Goal: Answer question/provide support: Share knowledge or assist other users

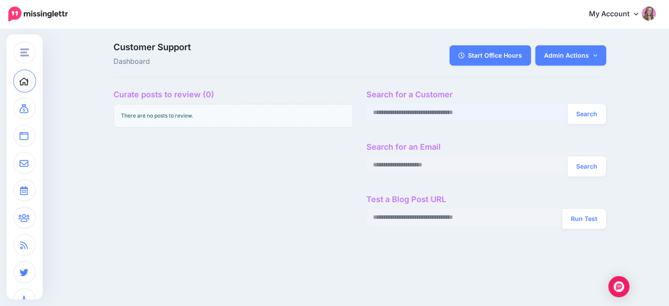
click at [399, 119] on input "text" at bounding box center [467, 112] width 202 height 17
paste input "**********"
type input "**********"
click at [568, 104] on button "Search" at bounding box center [587, 114] width 39 height 20
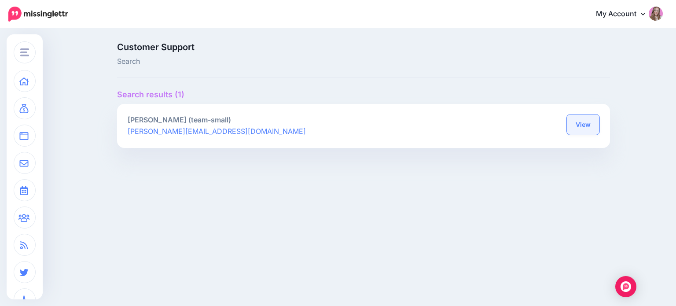
click at [579, 121] on link "View" at bounding box center [583, 124] width 33 height 20
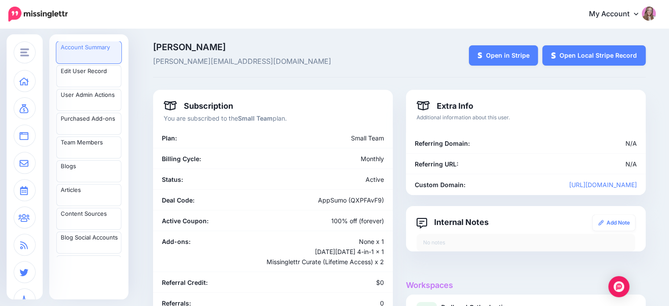
scroll to position [32, 0]
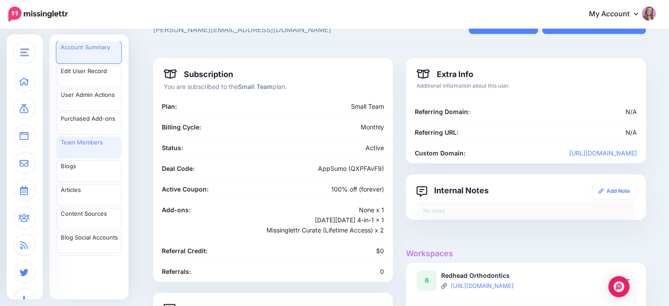
click at [92, 144] on link "Team Members" at bounding box center [88, 147] width 65 height 22
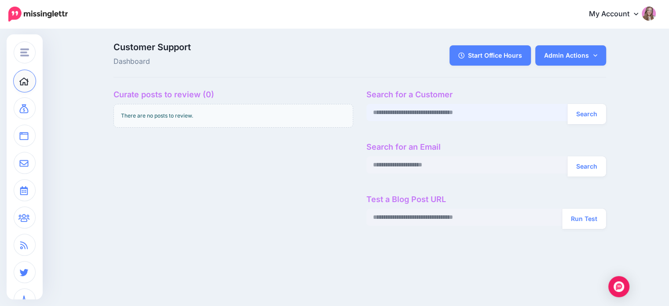
click at [392, 112] on input "text" at bounding box center [467, 112] width 202 height 17
paste input "**********"
type input "**********"
click at [584, 115] on button "Search" at bounding box center [587, 114] width 39 height 20
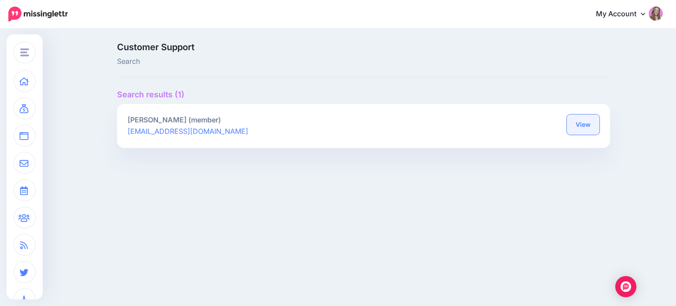
click at [588, 124] on link "View" at bounding box center [583, 124] width 33 height 20
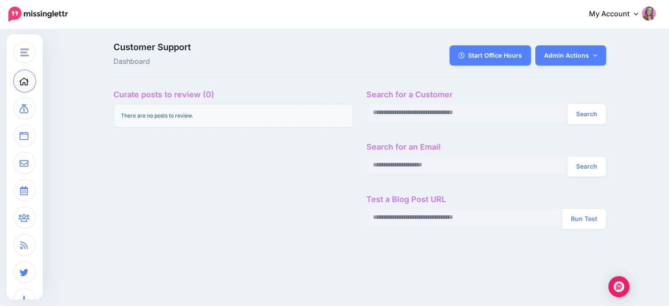
click at [460, 125] on div "Search for a Customer Search Search for an Email Search Test a Blog Post URL Ru…" at bounding box center [486, 163] width 253 height 146
click at [445, 114] on input "text" at bounding box center [467, 112] width 202 height 17
paste input "**********"
type input "**********"
click at [568, 104] on button "Search" at bounding box center [587, 114] width 39 height 20
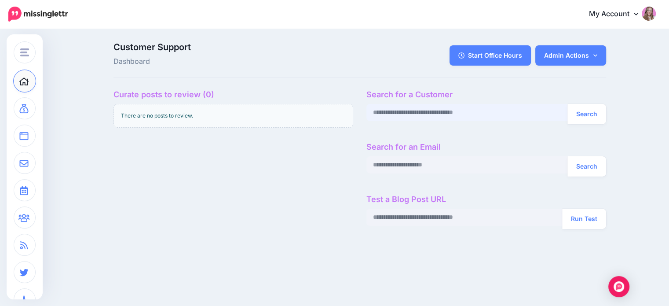
click at [403, 111] on input "text" at bounding box center [467, 112] width 202 height 17
paste input "**********"
type input "**********"
click at [568, 104] on button "Search" at bounding box center [587, 114] width 39 height 20
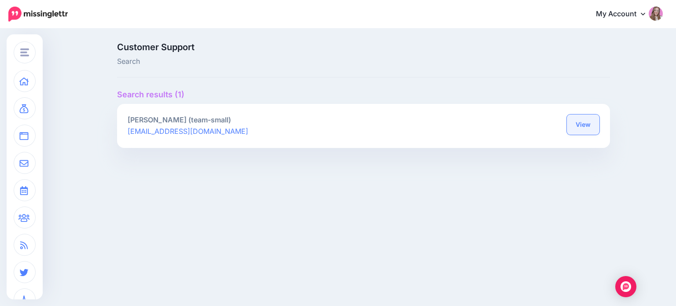
click at [595, 123] on link "View" at bounding box center [583, 124] width 33 height 20
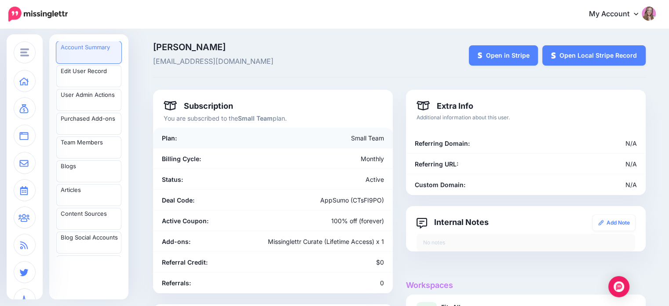
scroll to position [154, 0]
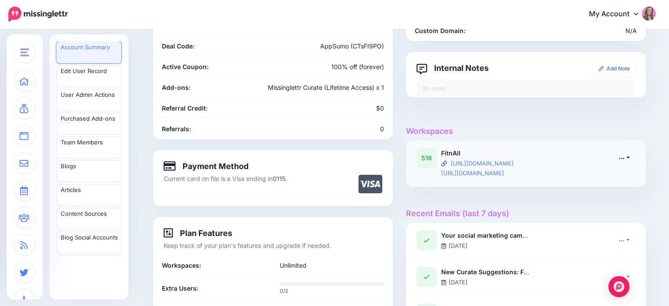
click at [625, 158] on icon at bounding box center [622, 158] width 6 height 6
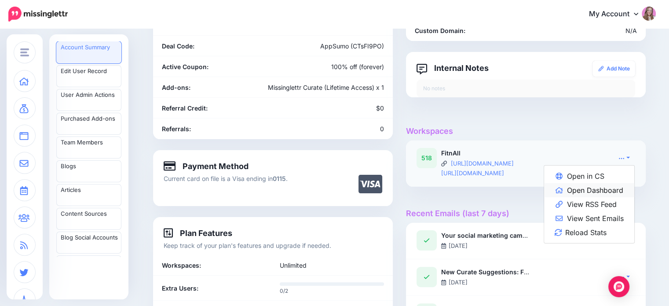
click at [596, 193] on link "Open Dashboard" at bounding box center [589, 190] width 90 height 14
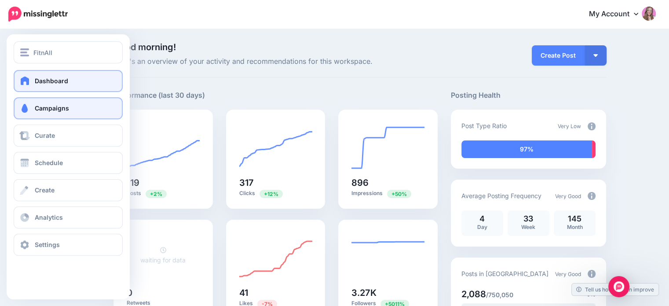
click at [31, 114] on link "Campaigns" at bounding box center [68, 108] width 109 height 22
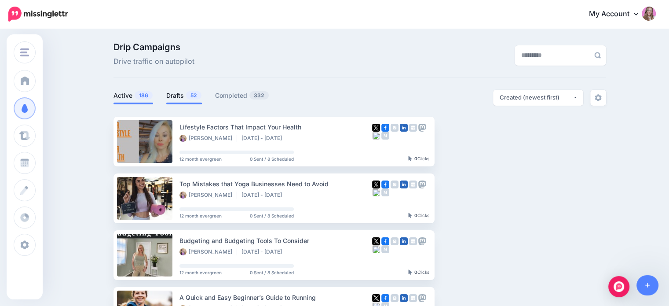
click at [201, 94] on span "52" at bounding box center [193, 95] width 15 height 8
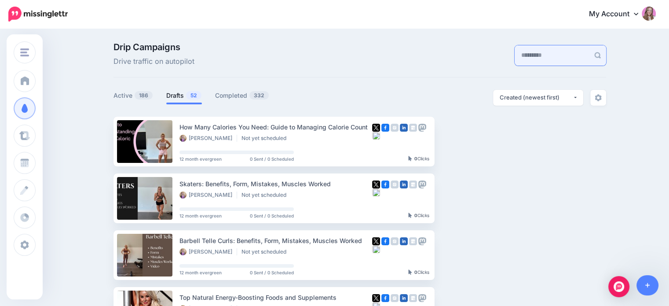
click at [534, 54] on input "text" at bounding box center [552, 55] width 75 height 20
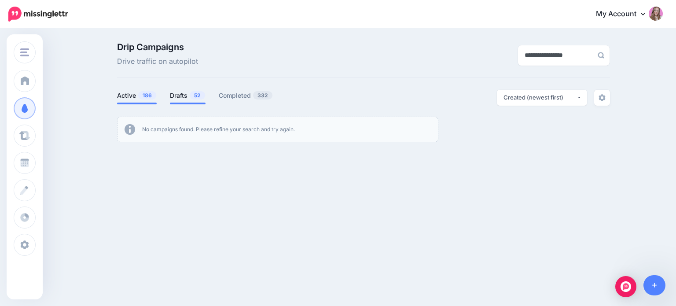
type input "**********"
click at [144, 97] on span "186" at bounding box center [147, 95] width 18 height 8
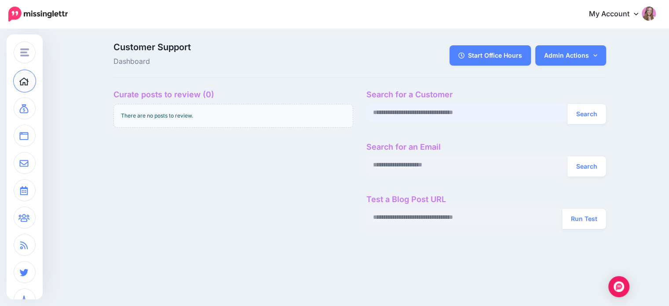
click at [396, 114] on input "text" at bounding box center [467, 112] width 202 height 17
paste input "**********"
type input "**********"
click at [568, 104] on button "Search" at bounding box center [587, 114] width 39 height 20
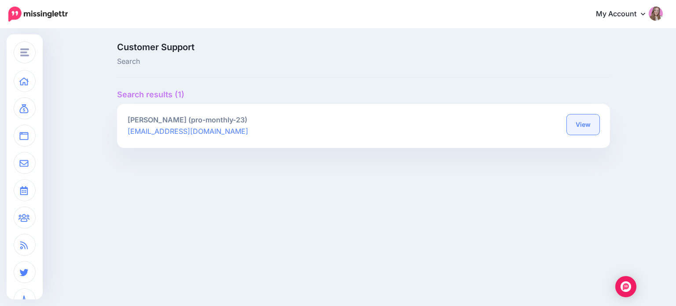
click at [577, 119] on link "View" at bounding box center [583, 124] width 33 height 20
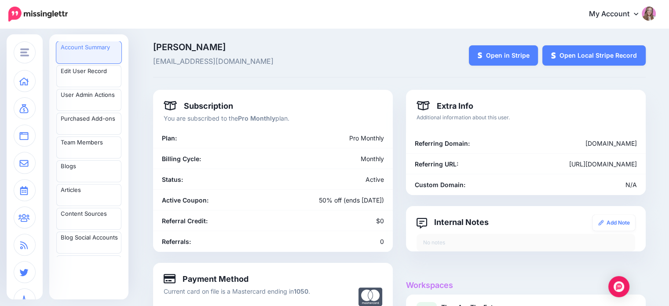
scroll to position [143, 0]
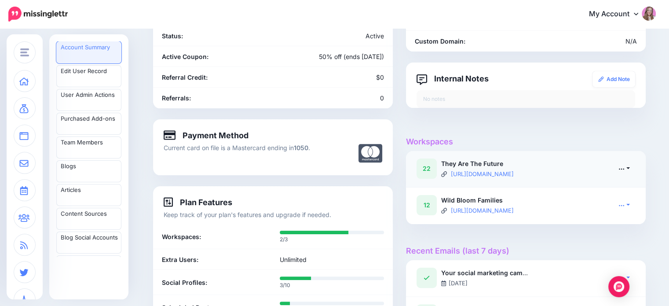
click at [624, 169] on icon at bounding box center [622, 168] width 6 height 6
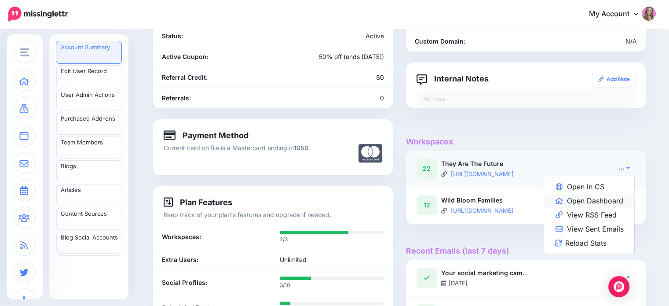
click at [613, 198] on link "Open Dashboard" at bounding box center [589, 201] width 90 height 14
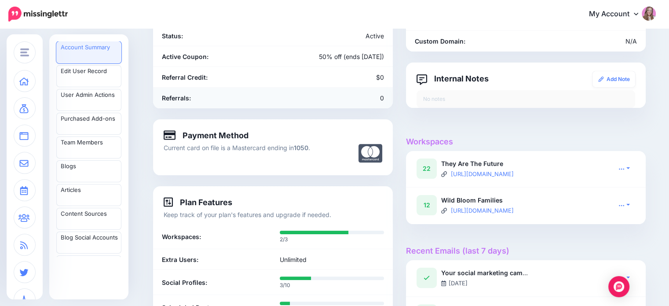
scroll to position [0, 0]
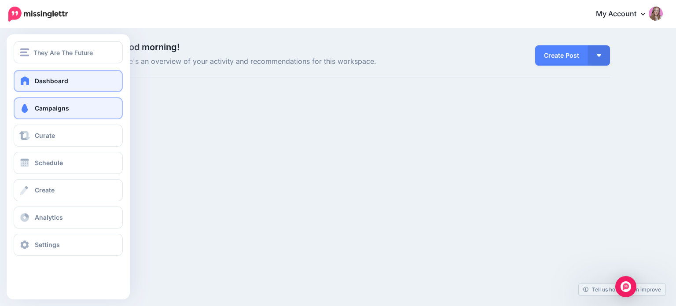
click at [36, 106] on span "Campaigns" at bounding box center [52, 107] width 34 height 7
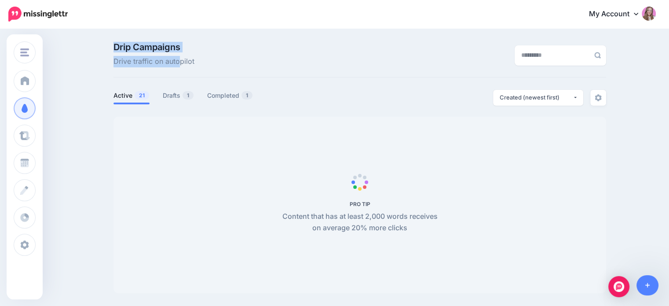
drag, startPoint x: 117, startPoint y: 47, endPoint x: 184, endPoint y: 63, distance: 69.3
click at [184, 63] on p "Drip Campaigns Drive traffic on autopilot" at bounding box center [154, 55] width 81 height 25
click at [184, 63] on span "Drive traffic on autopilot" at bounding box center [154, 61] width 81 height 11
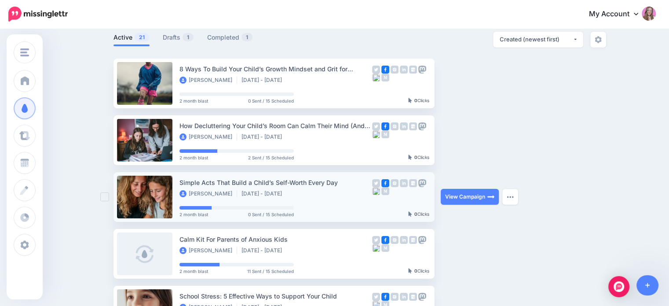
scroll to position [56, 0]
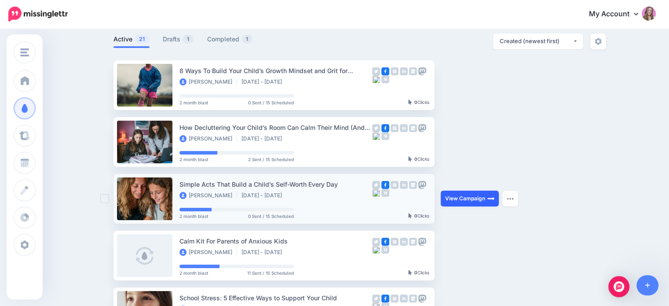
click at [465, 199] on link "View Campaign" at bounding box center [470, 199] width 58 height 16
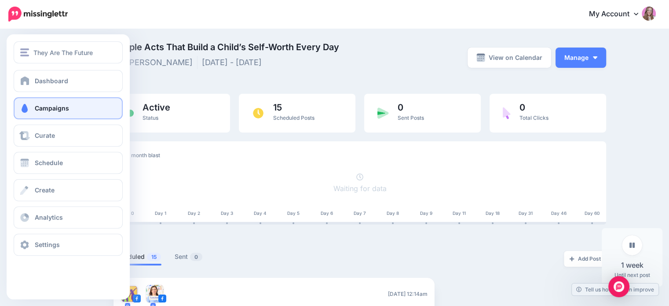
click at [22, 113] on link "Campaigns" at bounding box center [68, 108] width 109 height 22
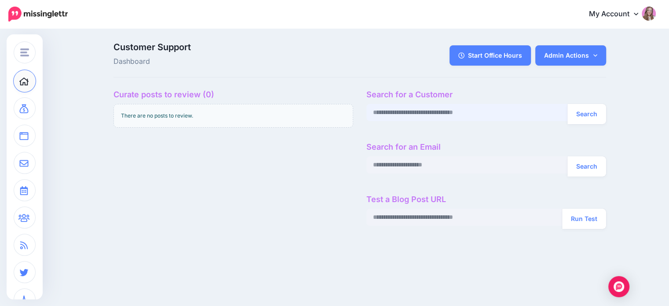
drag, startPoint x: 421, startPoint y: 115, endPoint x: 414, endPoint y: 83, distance: 33.3
click at [421, 115] on input "text" at bounding box center [467, 112] width 202 height 17
paste input "**********"
type input "**********"
click at [604, 110] on button "Search" at bounding box center [587, 114] width 39 height 20
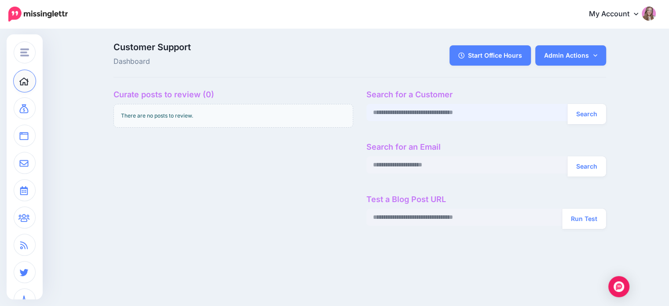
click at [415, 113] on input "text" at bounding box center [467, 112] width 202 height 17
paste input "**********"
type input "**********"
click at [588, 109] on button "Search" at bounding box center [587, 114] width 39 height 20
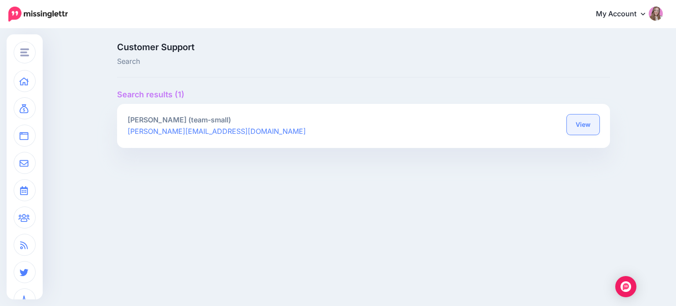
click at [572, 123] on link "View" at bounding box center [583, 124] width 33 height 20
click at [579, 120] on link "View" at bounding box center [583, 124] width 33 height 20
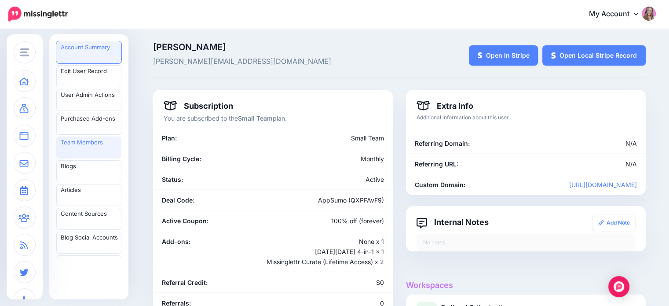
click at [79, 152] on link "Team Members" at bounding box center [88, 147] width 65 height 22
click at [89, 146] on link "Team Members" at bounding box center [88, 147] width 65 height 22
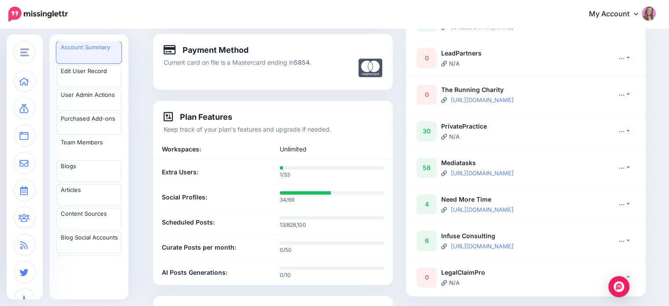
scroll to position [291, 0]
click at [638, 17] on icon at bounding box center [636, 13] width 4 height 7
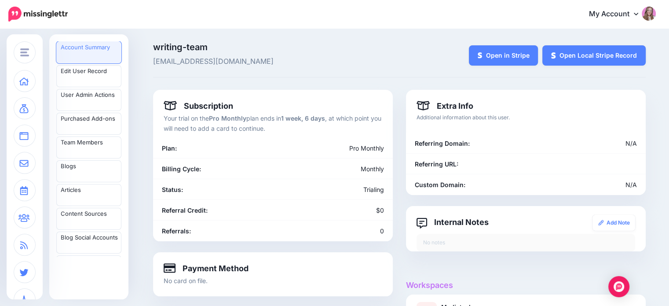
click at [224, 60] on span "[EMAIL_ADDRESS][DOMAIN_NAME]" at bounding box center [315, 61] width 324 height 11
click at [224, 60] on span "writing-team@mediatasks.co.uk" at bounding box center [315, 61] width 324 height 11
copy div "writing-team@mediatasks.co.uk Open in Stripe Open Local Stripe Record"
click at [364, 73] on div "writing-team writing-team@mediatasks.co.uk Open in Stripe Open Local Stripe Rec…" at bounding box center [399, 60] width 493 height 35
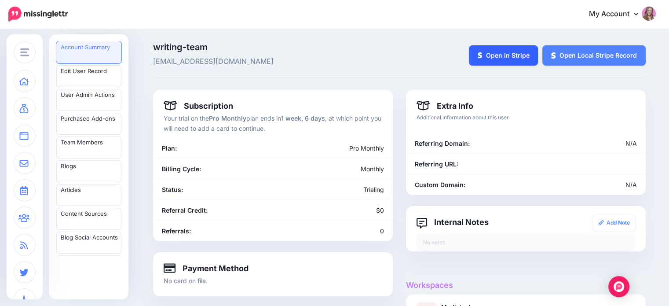
click at [482, 58] on icon at bounding box center [480, 55] width 4 height 6
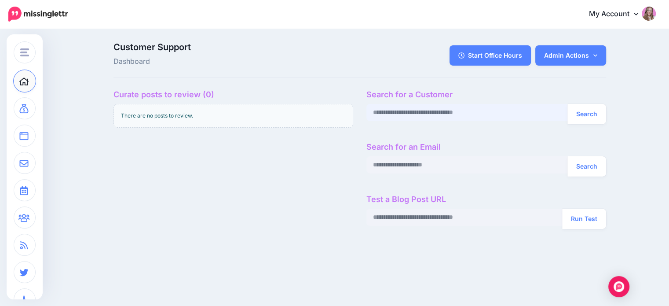
click at [417, 108] on input "text" at bounding box center [467, 112] width 202 height 17
paste input "**********"
type input "**********"
click at [586, 110] on button "Search" at bounding box center [587, 114] width 39 height 20
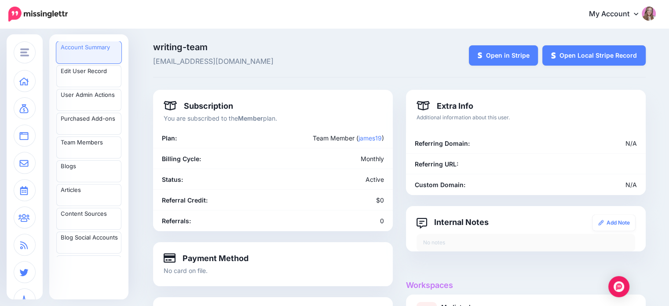
click at [614, 15] on link "My Account" at bounding box center [618, 15] width 76 height 22
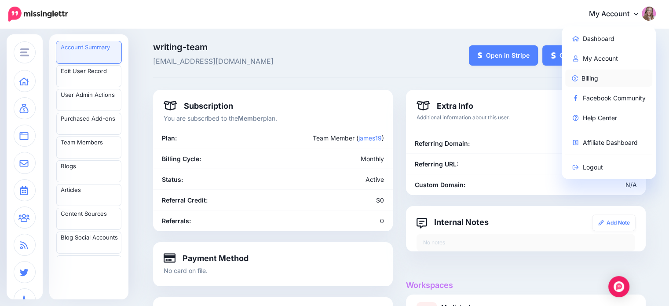
click at [597, 82] on link "Billing" at bounding box center [609, 78] width 88 height 17
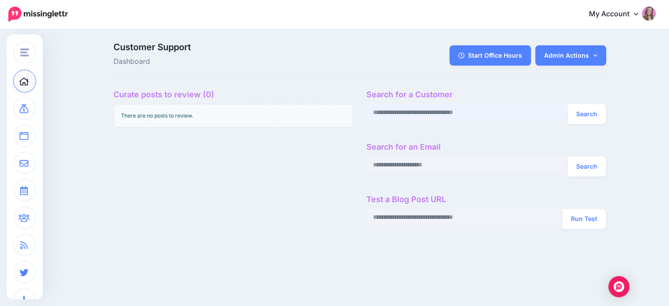
click at [396, 110] on input "text" at bounding box center [467, 112] width 202 height 17
paste input "**********"
type input "**********"
click at [568, 104] on button "Search" at bounding box center [587, 114] width 39 height 20
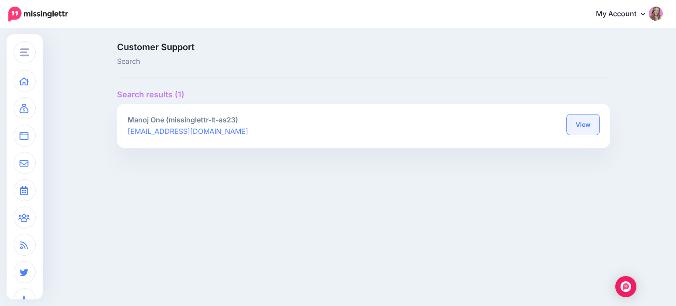
click at [589, 128] on link "View" at bounding box center [583, 124] width 33 height 20
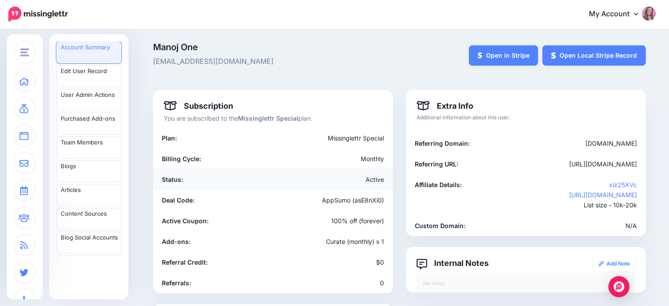
scroll to position [201, 0]
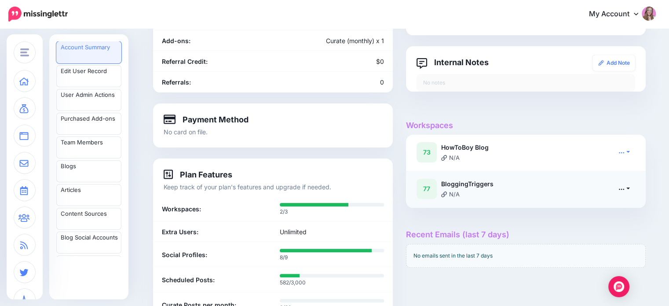
click at [631, 191] on link at bounding box center [624, 188] width 22 height 13
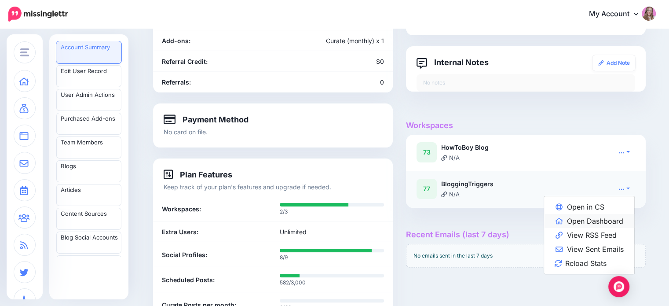
click at [595, 219] on link "Open Dashboard" at bounding box center [589, 221] width 90 height 14
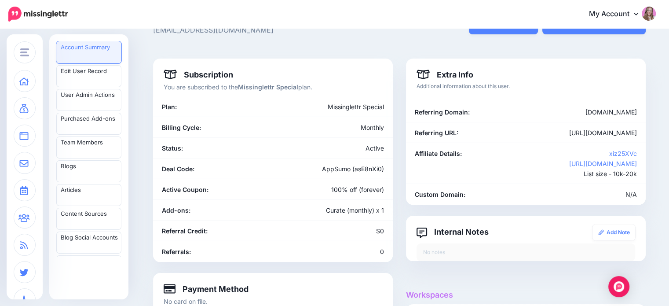
scroll to position [0, 0]
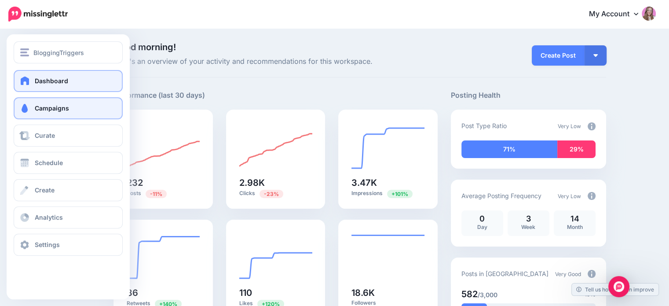
click at [29, 108] on span at bounding box center [24, 108] width 11 height 9
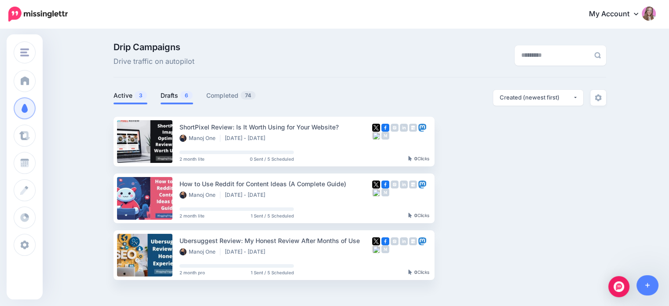
click at [178, 96] on link "Drafts 6" at bounding box center [177, 95] width 33 height 11
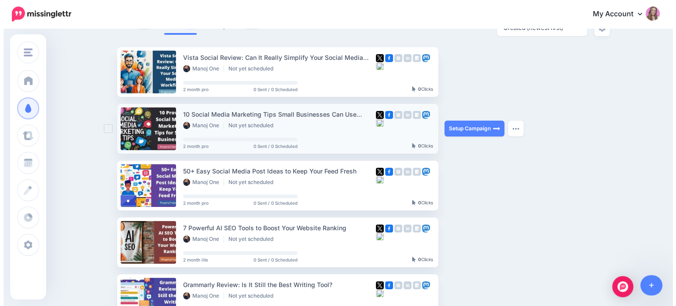
scroll to position [72, 0]
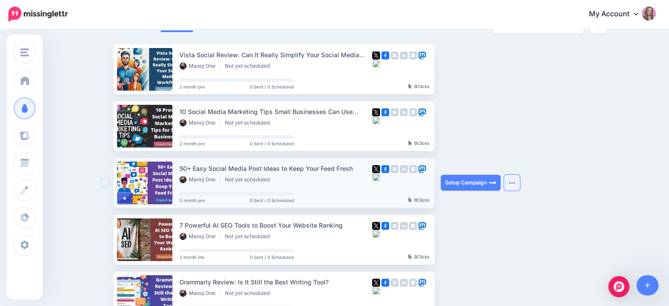
click at [516, 183] on img "button" at bounding box center [512, 182] width 7 height 3
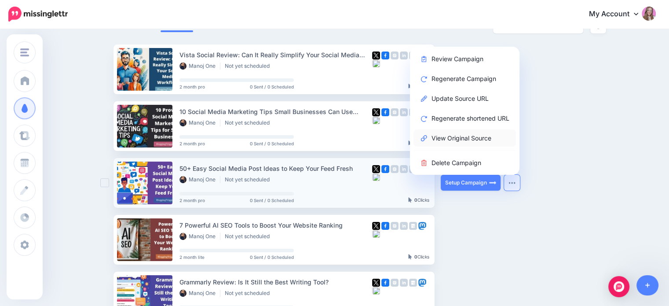
click at [458, 139] on link "View Original Source" at bounding box center [465, 137] width 103 height 17
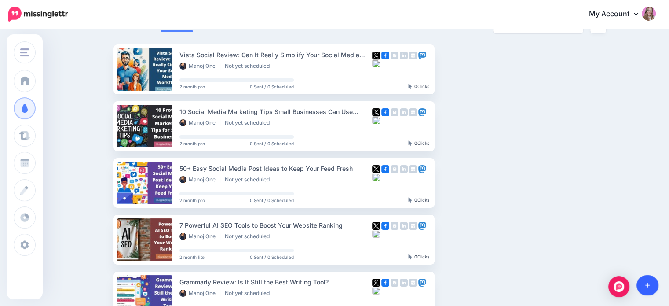
click at [653, 288] on link at bounding box center [648, 285] width 22 height 20
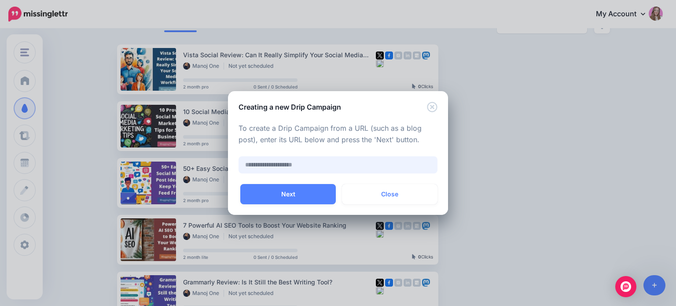
paste input "**********"
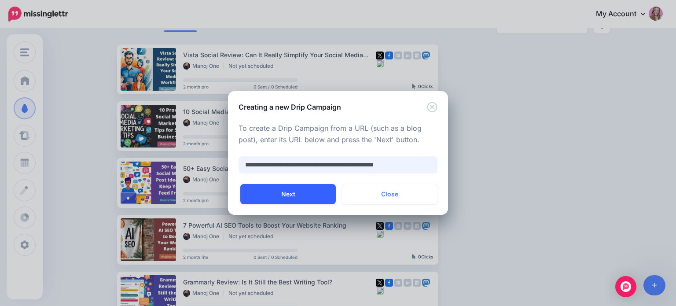
type input "**********"
click at [308, 193] on button "Next" at bounding box center [287, 194] width 95 height 20
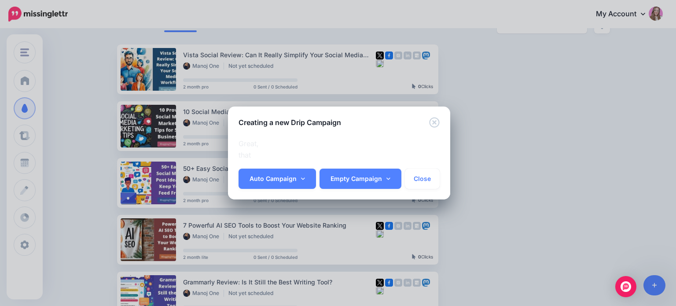
scroll to position [0, 0]
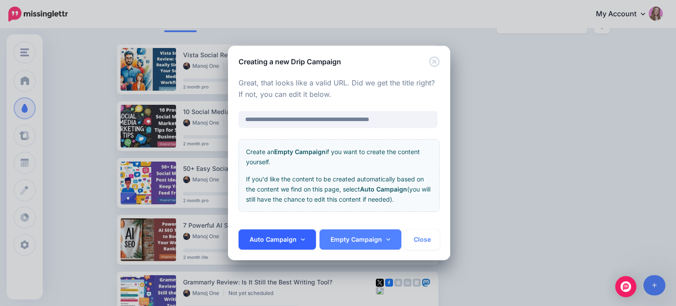
click at [295, 236] on link "Auto Campaign" at bounding box center [276, 239] width 77 height 20
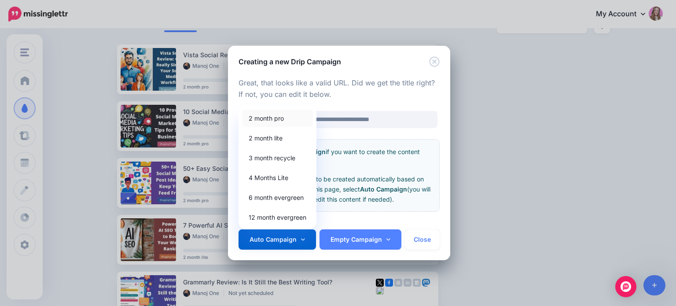
click at [271, 119] on link "2 month pro" at bounding box center [277, 118] width 71 height 17
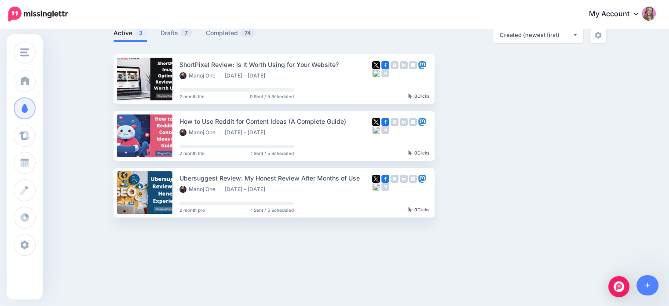
scroll to position [62, 0]
click at [184, 34] on span "7" at bounding box center [186, 33] width 12 height 8
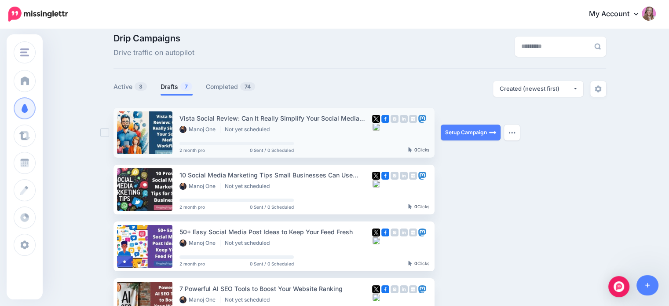
scroll to position [0, 0]
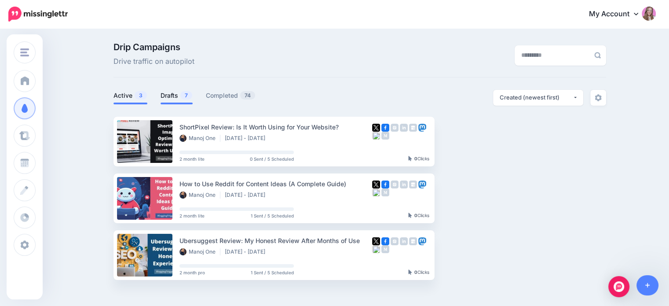
click at [179, 93] on link "Drafts 7" at bounding box center [177, 95] width 32 height 11
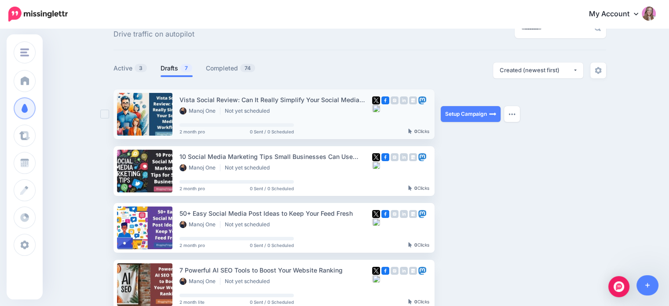
scroll to position [77, 0]
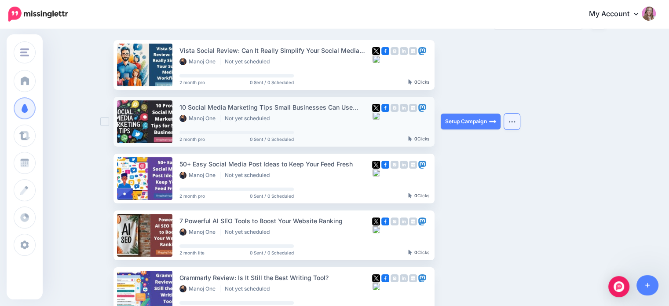
click at [520, 122] on button "button" at bounding box center [512, 122] width 16 height 16
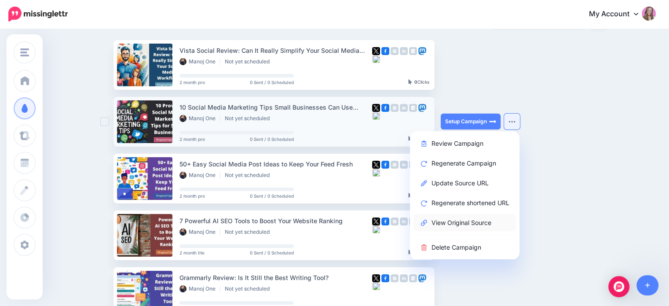
click at [476, 227] on link "View Original Source" at bounding box center [465, 222] width 103 height 17
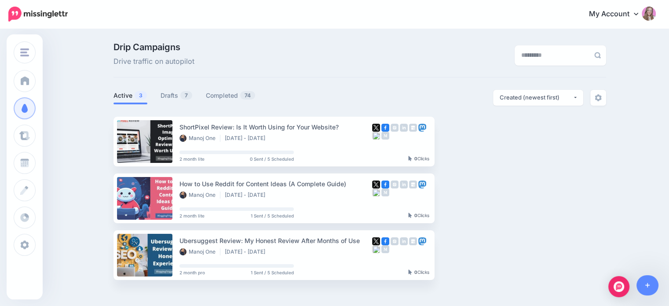
scroll to position [62, 0]
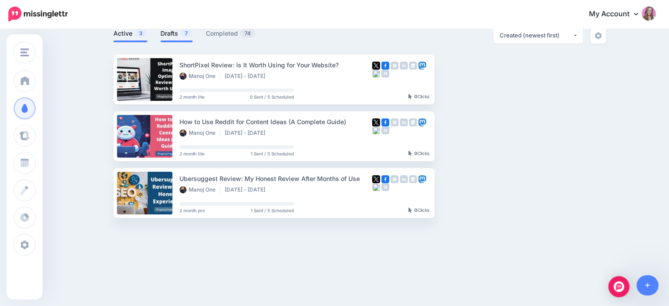
click at [175, 35] on link "Drafts 7" at bounding box center [177, 33] width 32 height 11
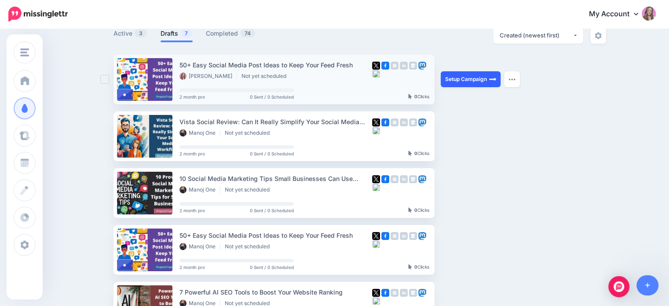
click at [469, 81] on link "Setup Campaign" at bounding box center [471, 79] width 60 height 16
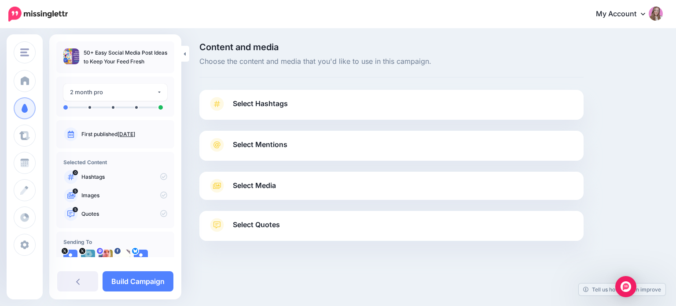
click at [313, 231] on link "Select Quotes" at bounding box center [391, 229] width 366 height 23
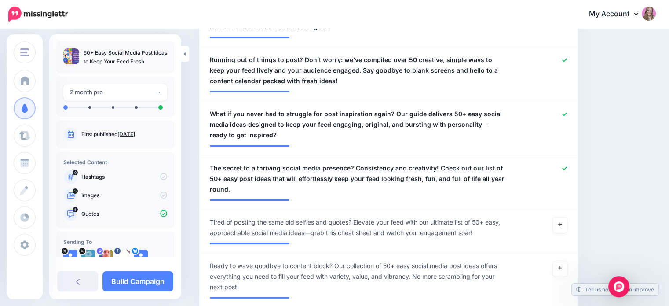
scroll to position [391, 0]
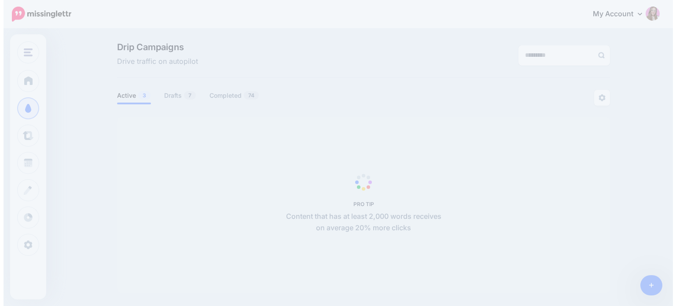
scroll to position [62, 0]
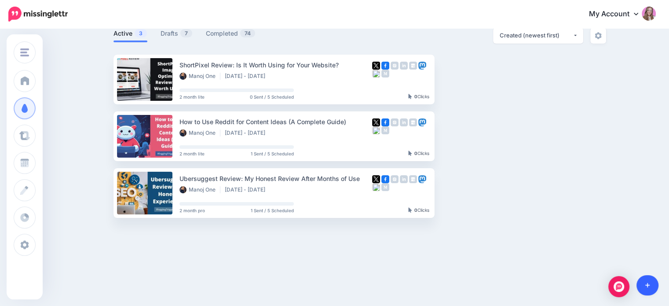
click at [654, 289] on link at bounding box center [648, 285] width 22 height 20
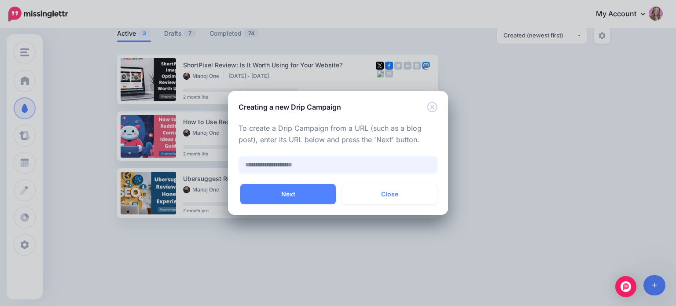
paste input "**********"
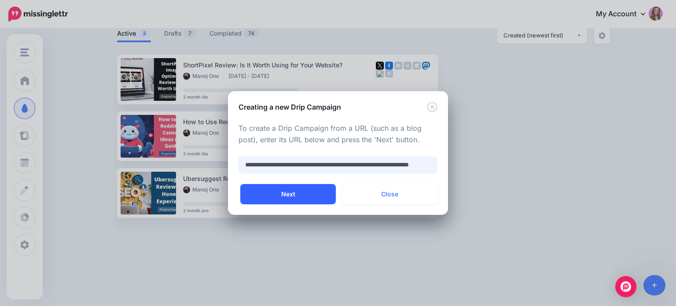
type input "**********"
click at [275, 195] on button "Next" at bounding box center [287, 194] width 95 height 20
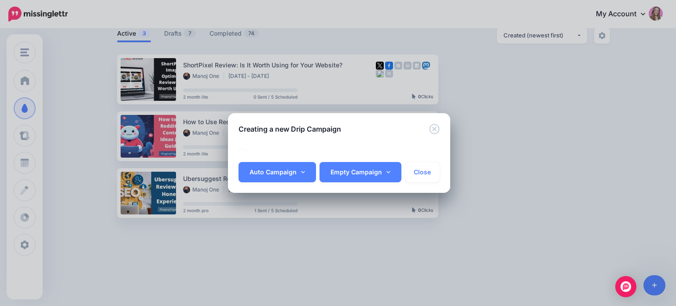
scroll to position [0, 4]
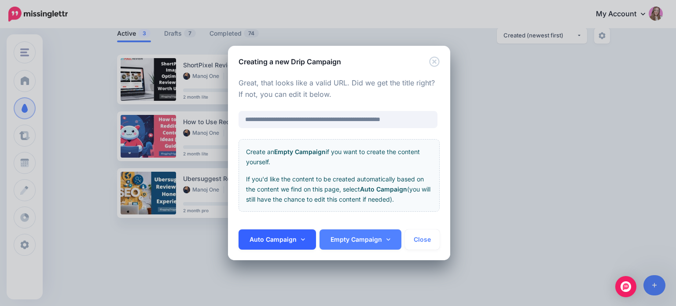
click at [289, 248] on link "Auto Campaign" at bounding box center [276, 239] width 77 height 20
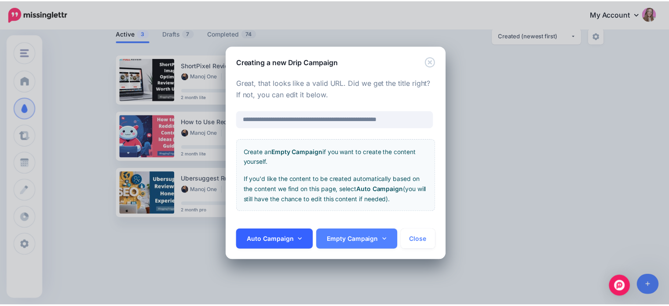
scroll to position [0, 0]
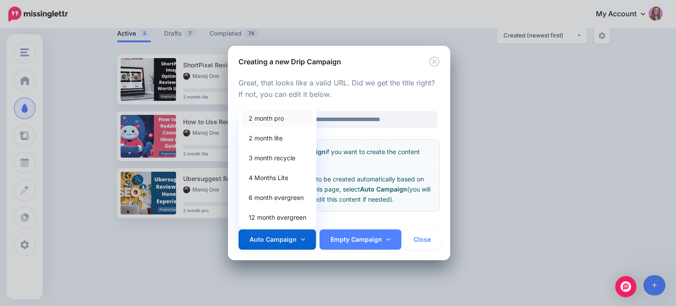
click at [275, 120] on link "2 month pro" at bounding box center [277, 118] width 71 height 17
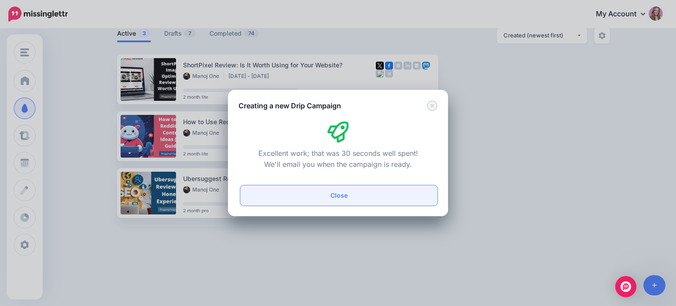
click at [319, 197] on button "Close" at bounding box center [338, 195] width 197 height 20
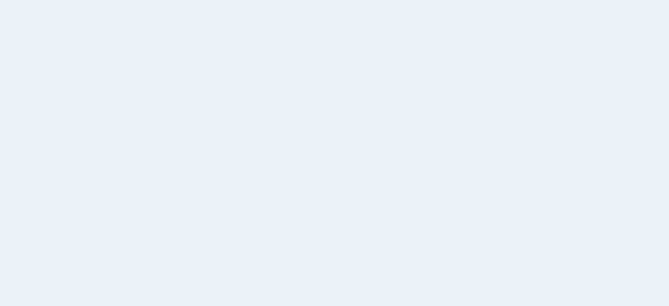
scroll to position [61, 0]
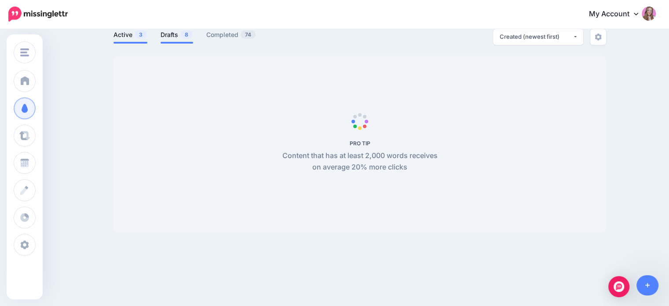
click at [181, 37] on link "Drafts 8" at bounding box center [177, 34] width 33 height 11
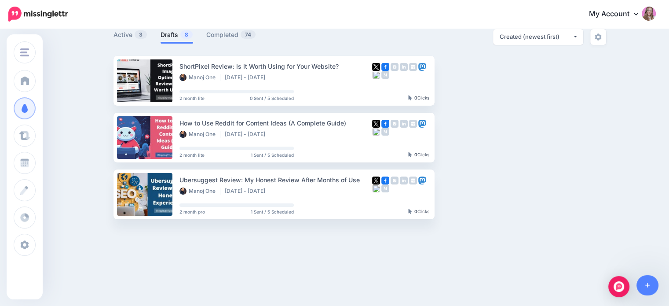
click at [180, 37] on link "Drafts 8" at bounding box center [177, 34] width 33 height 11
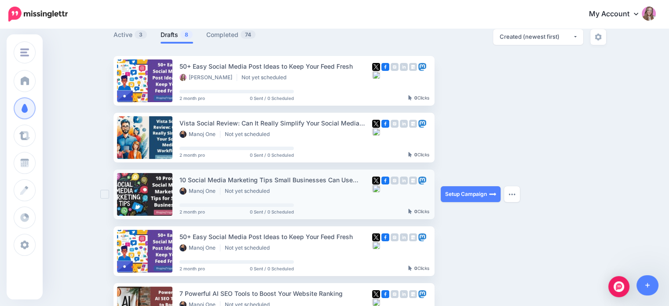
click at [105, 196] on ins at bounding box center [104, 194] width 9 height 9
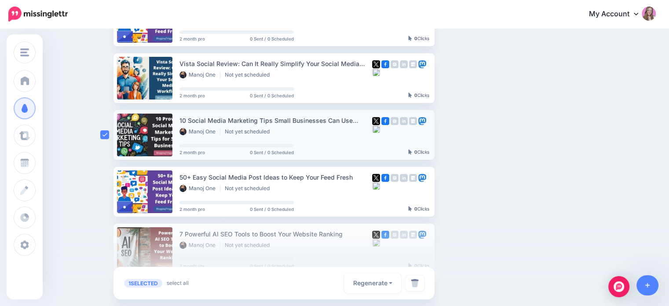
scroll to position [121, 0]
click at [107, 189] on ins at bounding box center [104, 191] width 9 height 9
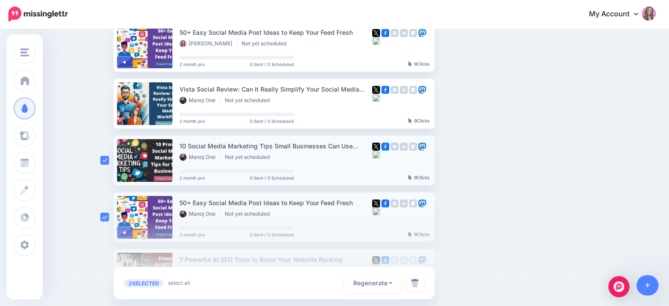
scroll to position [94, 0]
click at [419, 283] on img at bounding box center [415, 283] width 8 height 9
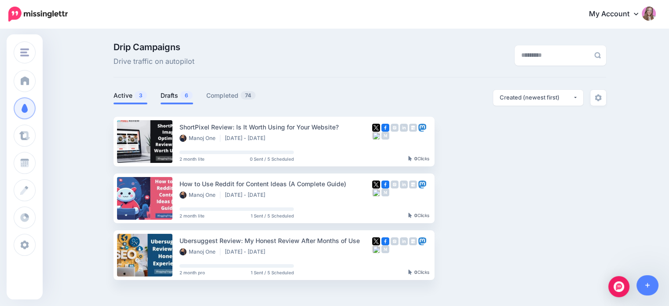
click at [169, 98] on link "Drafts 6" at bounding box center [177, 95] width 33 height 11
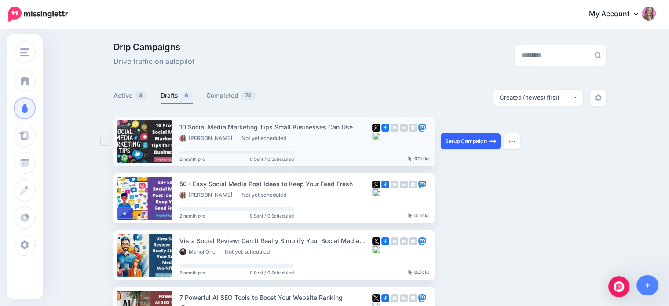
click at [477, 138] on link "Setup Campaign" at bounding box center [471, 141] width 60 height 16
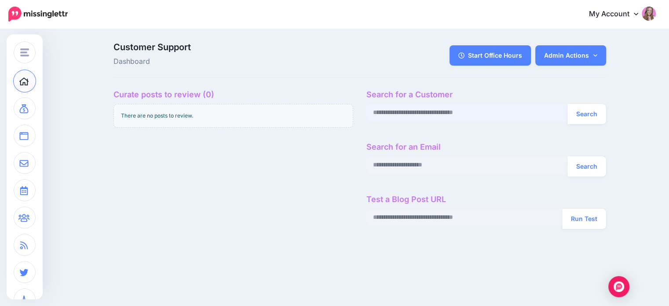
click at [421, 116] on input "text" at bounding box center [467, 112] width 202 height 17
paste input "**********"
type input "**********"
click at [603, 117] on button "Search" at bounding box center [587, 114] width 39 height 20
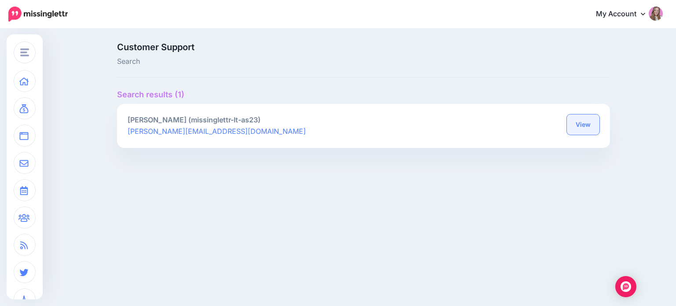
click at [579, 117] on link "View" at bounding box center [583, 124] width 33 height 20
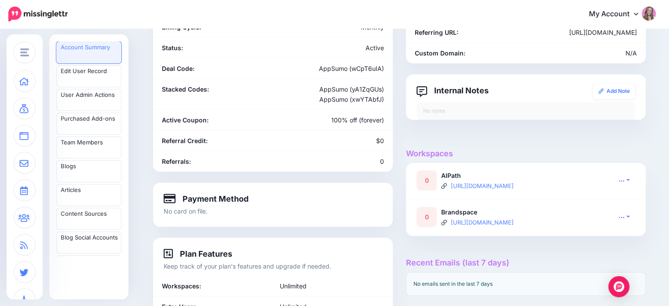
scroll to position [165, 0]
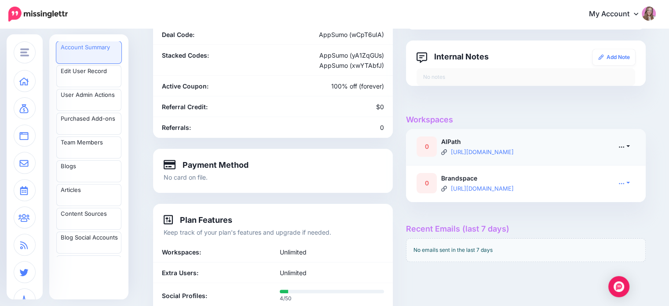
click at [630, 146] on link at bounding box center [624, 146] width 22 height 13
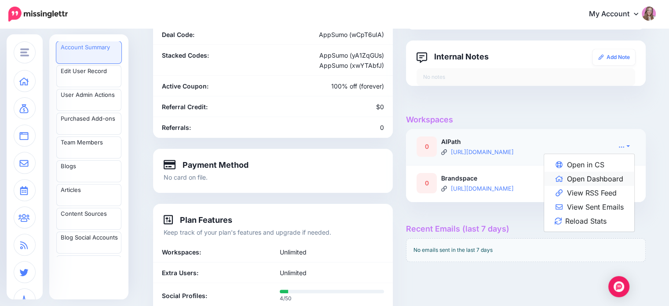
click at [607, 183] on link "Open Dashboard" at bounding box center [589, 179] width 90 height 14
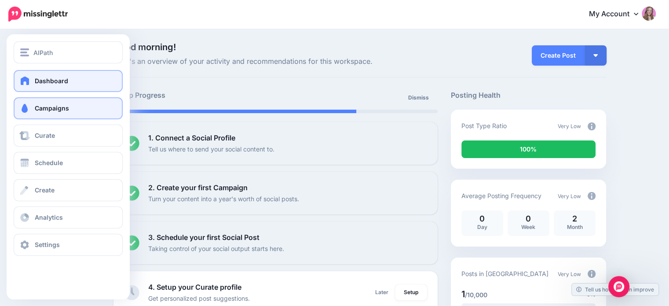
click at [22, 116] on link "Campaigns" at bounding box center [68, 108] width 109 height 22
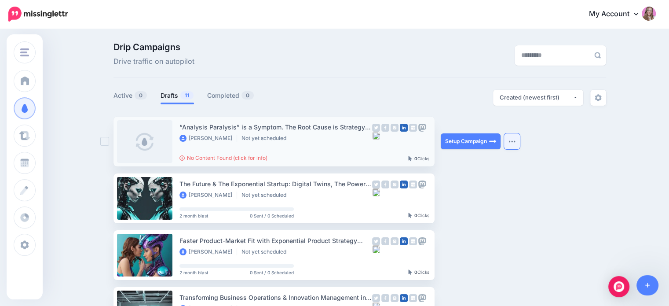
click at [520, 139] on button "button" at bounding box center [512, 141] width 16 height 16
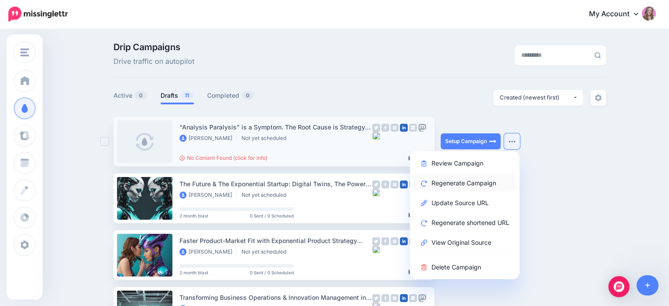
click at [472, 183] on link "Regenerate Campaign" at bounding box center [465, 182] width 103 height 17
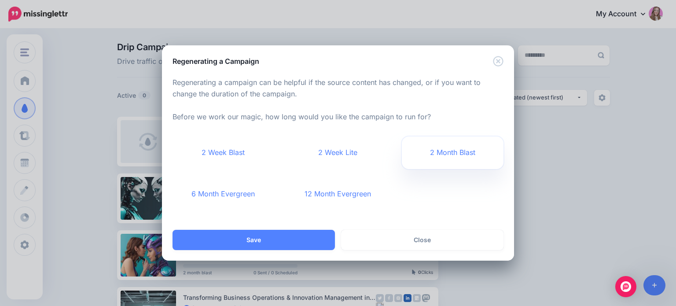
click at [435, 150] on link "2 Month Blast" at bounding box center [453, 152] width 102 height 33
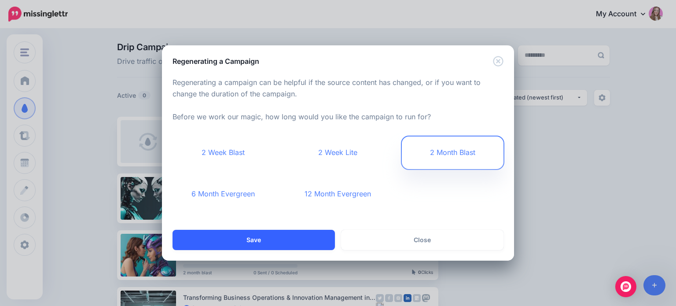
click at [269, 245] on button "Save" at bounding box center [253, 240] width 162 height 20
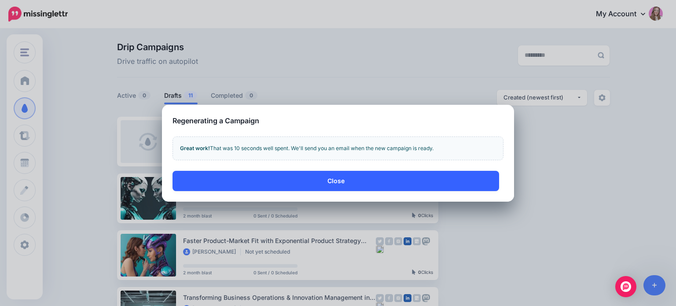
click at [240, 176] on button "Close" at bounding box center [335, 181] width 326 height 20
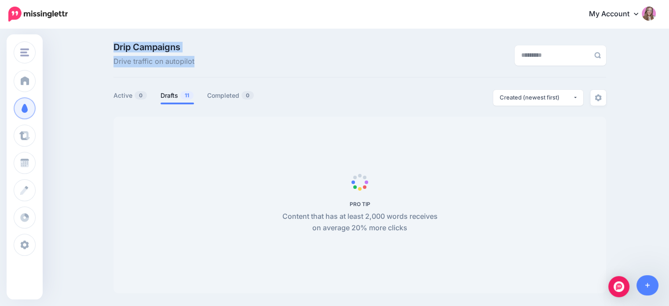
drag, startPoint x: 114, startPoint y: 44, endPoint x: 204, endPoint y: 59, distance: 90.7
click at [204, 59] on div "Drip Campaigns Drive traffic on autopilot" at bounding box center [275, 55] width 337 height 25
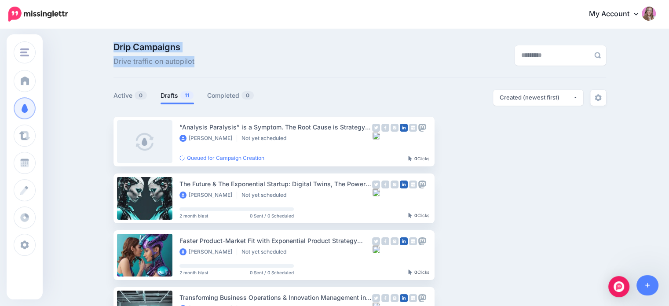
click at [204, 59] on div "Drip Campaigns Drive traffic on autopilot" at bounding box center [275, 55] width 337 height 25
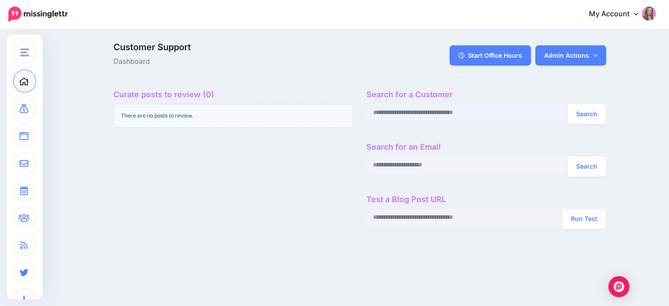
click at [448, 119] on input "text" at bounding box center [467, 112] width 202 height 17
paste input "**********"
type input "**********"
click at [590, 119] on button "Search" at bounding box center [587, 114] width 39 height 20
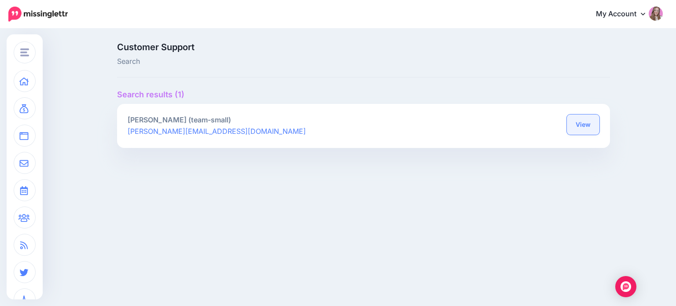
click at [595, 129] on link "View" at bounding box center [583, 124] width 33 height 20
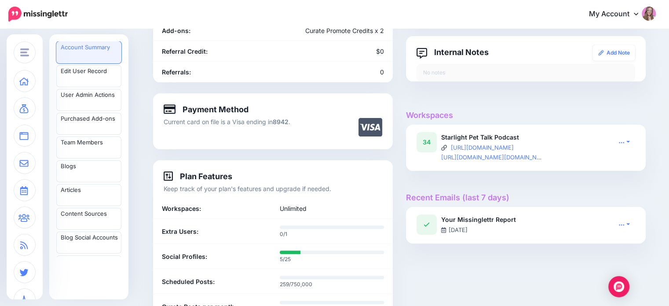
scroll to position [213, 0]
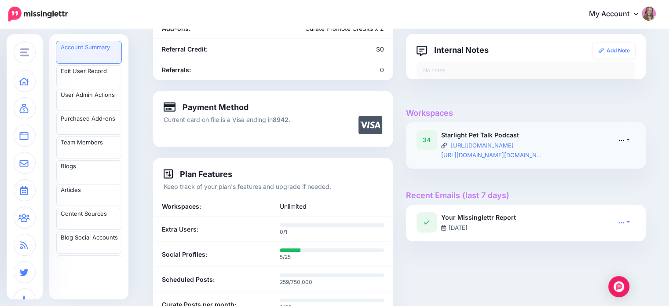
click at [628, 137] on link at bounding box center [624, 139] width 22 height 13
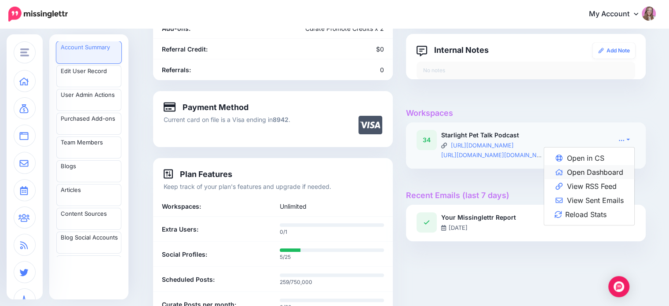
click at [614, 168] on link "Open Dashboard" at bounding box center [589, 172] width 90 height 14
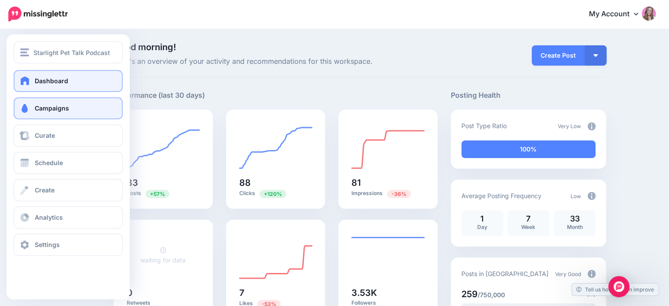
click at [19, 110] on span at bounding box center [24, 108] width 11 height 9
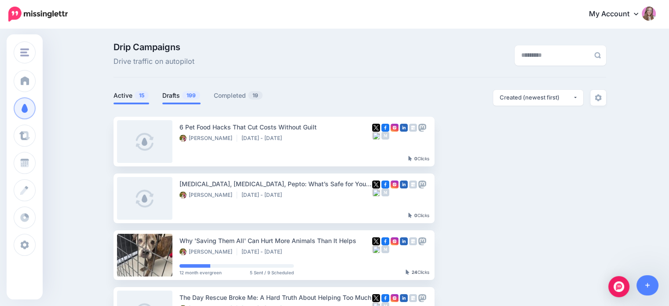
click at [174, 93] on link "Drafts 199" at bounding box center [181, 95] width 38 height 11
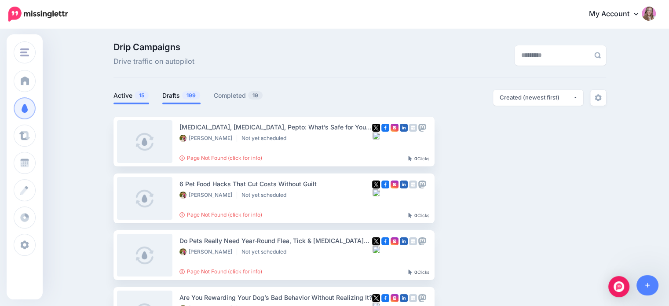
click at [143, 95] on span "15" at bounding box center [142, 95] width 14 height 8
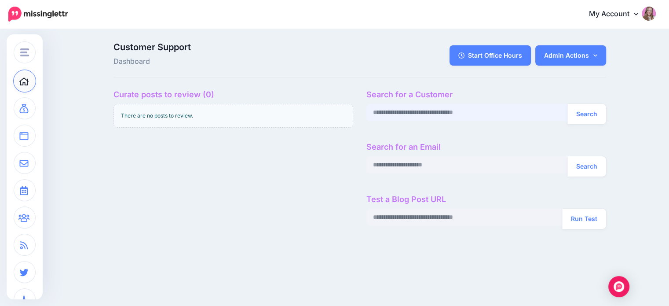
click at [420, 112] on input "text" at bounding box center [467, 112] width 202 height 17
paste input "**********"
type input "**********"
click at [593, 114] on button "Search" at bounding box center [587, 114] width 39 height 20
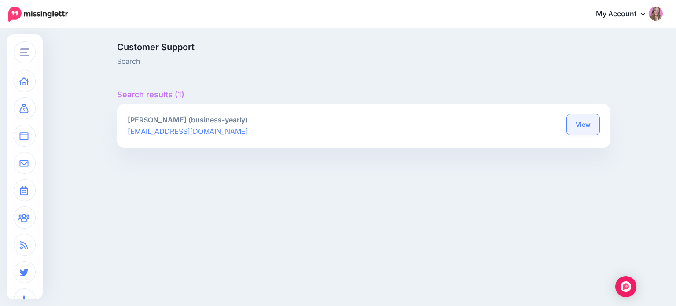
click at [567, 125] on link "View" at bounding box center [583, 124] width 33 height 20
click at [582, 127] on link "View" at bounding box center [583, 124] width 33 height 20
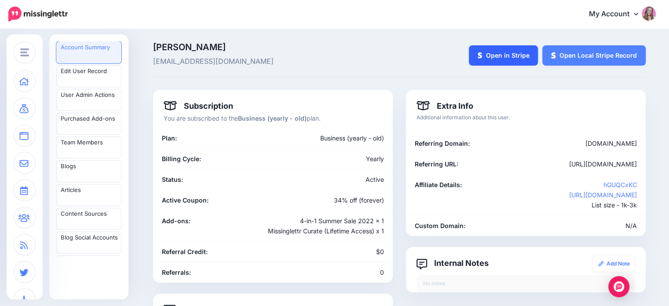
click at [500, 56] on link "Open in Stripe" at bounding box center [504, 55] width 70 height 20
